Goal: Task Accomplishment & Management: Complete application form

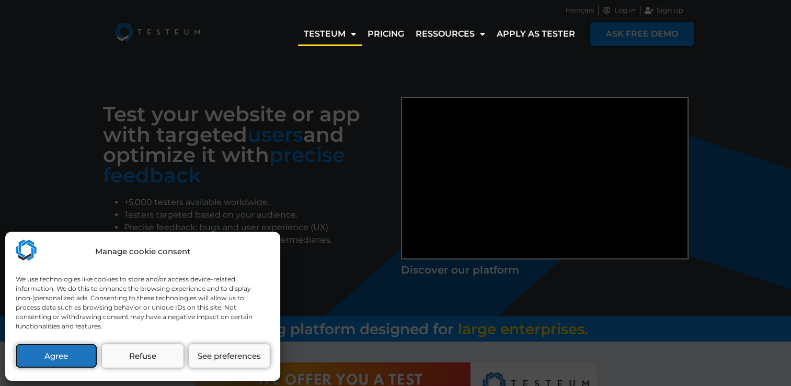
click at [73, 350] on button "Agree" at bounding box center [56, 356] width 81 height 24
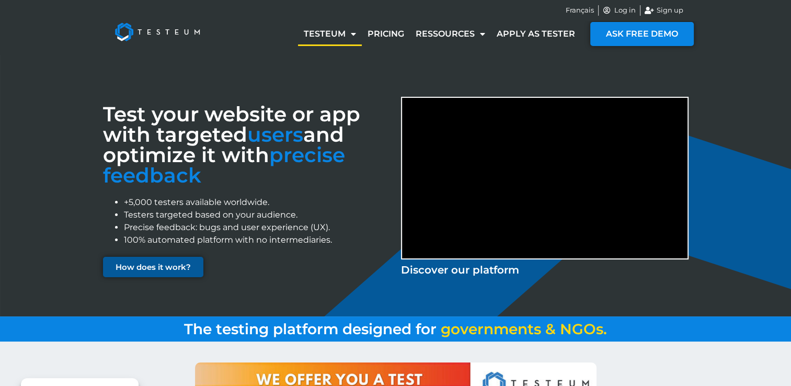
click at [172, 272] on link "How does it work?" at bounding box center [153, 267] width 100 height 20
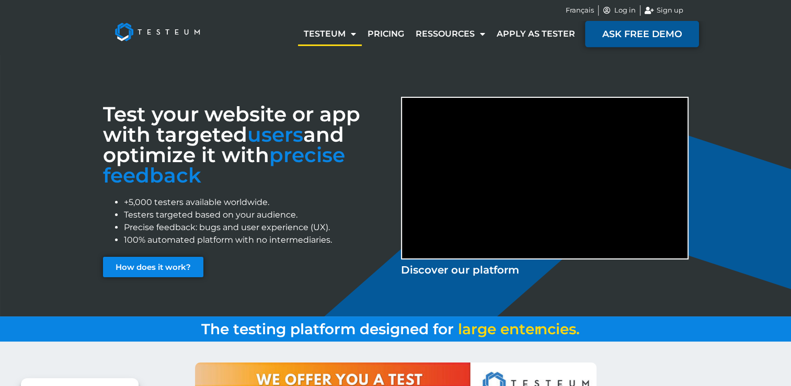
click at [640, 44] on link "ASK FREE DEMO" at bounding box center [642, 33] width 114 height 27
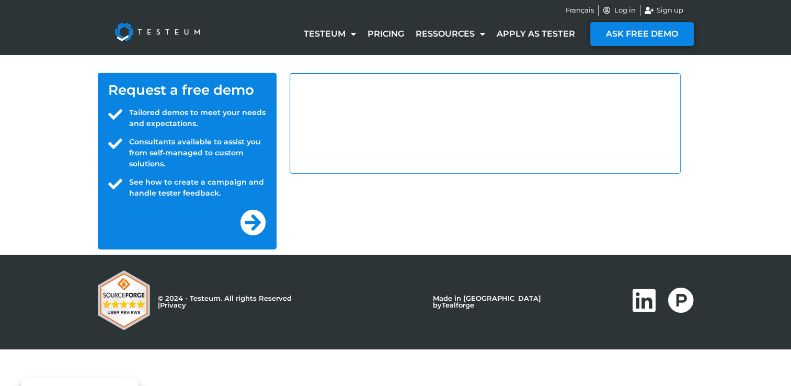
select select "US"
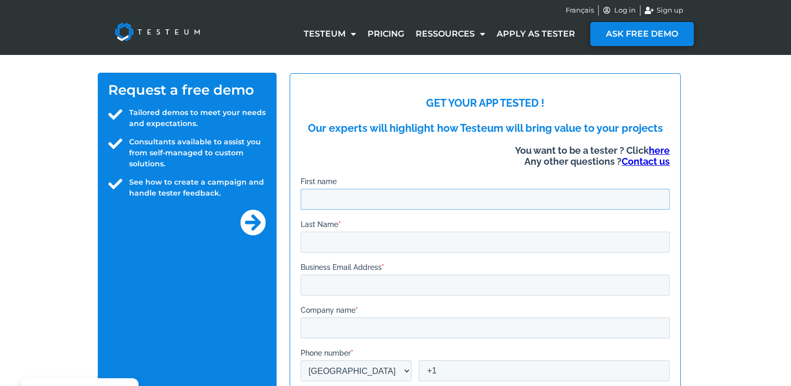
click at [330, 194] on input "First name" at bounding box center [484, 198] width 369 height 21
type input "Stephen"
type input "Ranniger"
type input "stephenranniger@yahoo.com"
type input "United States"
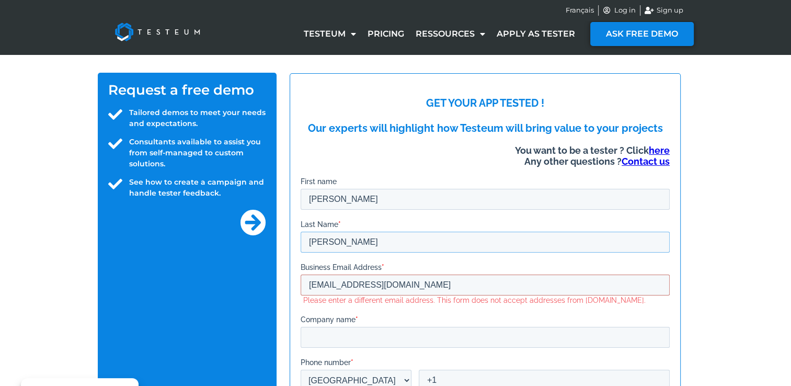
click at [358, 242] on input "Ranniger" at bounding box center [484, 241] width 369 height 21
click at [422, 286] on input "stephenranniger@yahoo.com" at bounding box center [484, 284] width 369 height 21
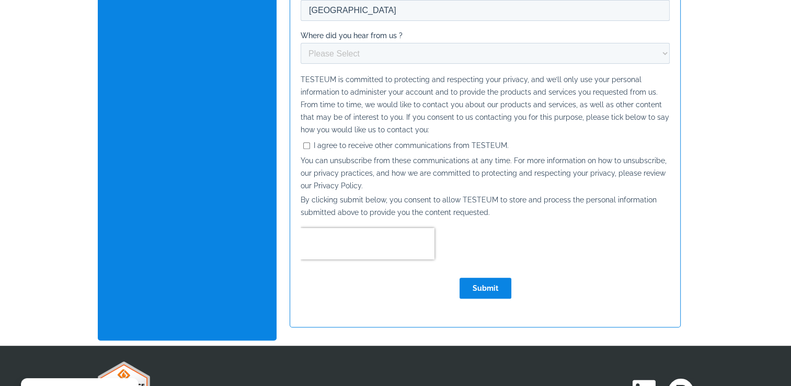
scroll to position [418, 0]
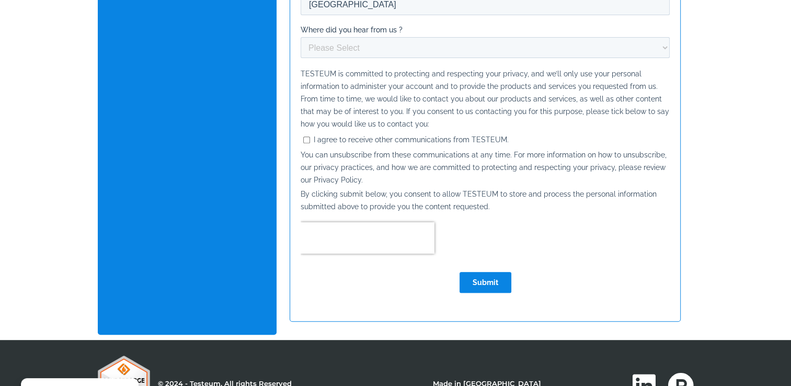
click at [492, 284] on input "Submit" at bounding box center [485, 282] width 52 height 21
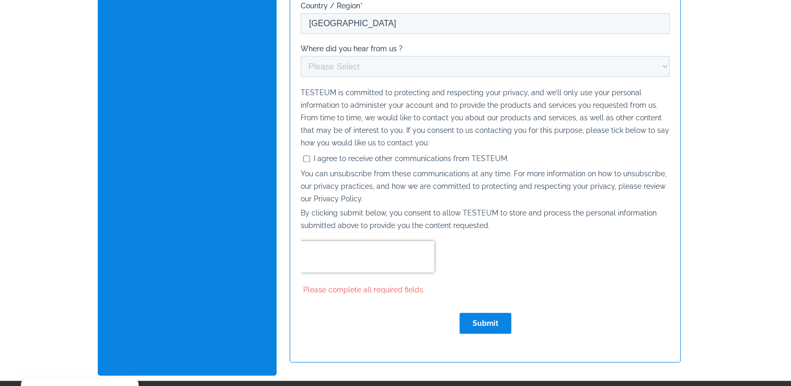
click at [472, 318] on input "Submit" at bounding box center [485, 323] width 52 height 21
click at [349, 253] on form "GET YOUR APP TESTED ! Our experts will highlight how Testeum will bring value t…" at bounding box center [484, 4] width 369 height 676
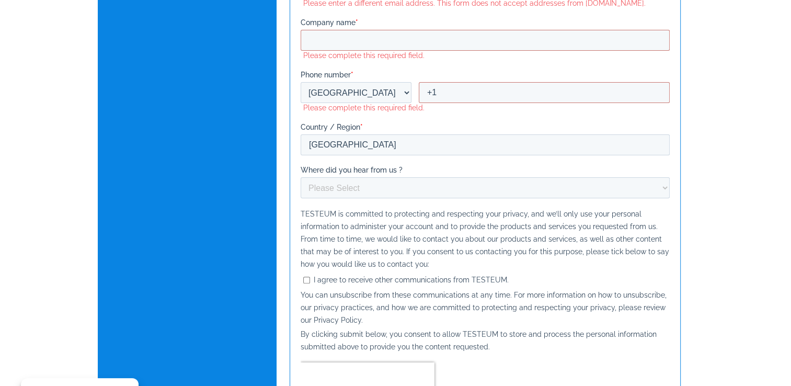
scroll to position [245, 0]
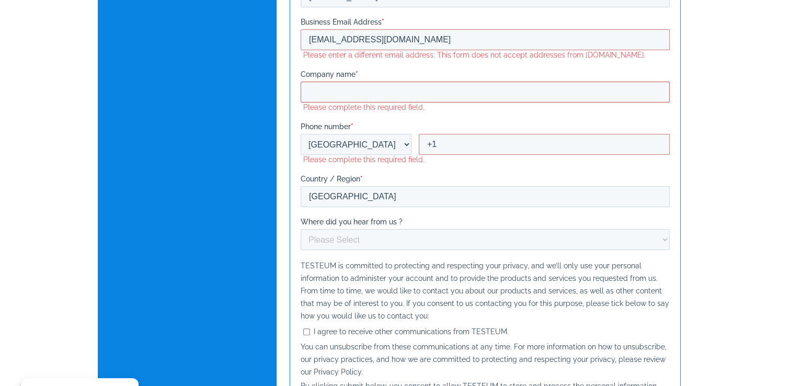
click at [347, 86] on input "Company name *" at bounding box center [484, 92] width 369 height 21
click at [328, 86] on input "Company name *" at bounding box center [484, 92] width 369 height 21
drag, startPoint x: 328, startPoint y: 86, endPoint x: 329, endPoint y: 204, distance: 118.6
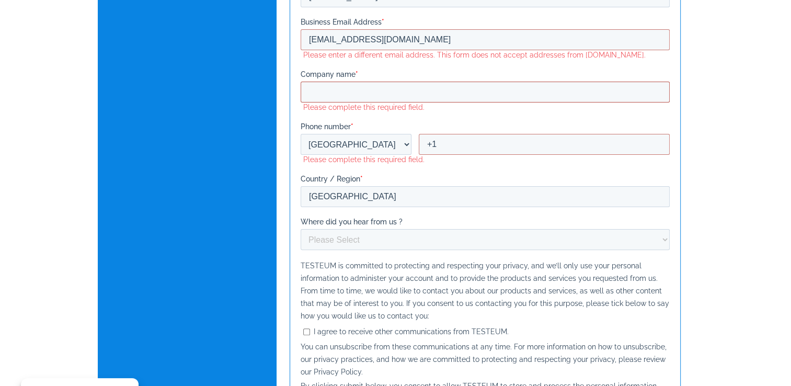
click at [337, 113] on form "GET YOUR APP TESTED ! Our experts will highlight how Testeum will bring value t…" at bounding box center [484, 177] width 369 height 676
